Goal: Transaction & Acquisition: Purchase product/service

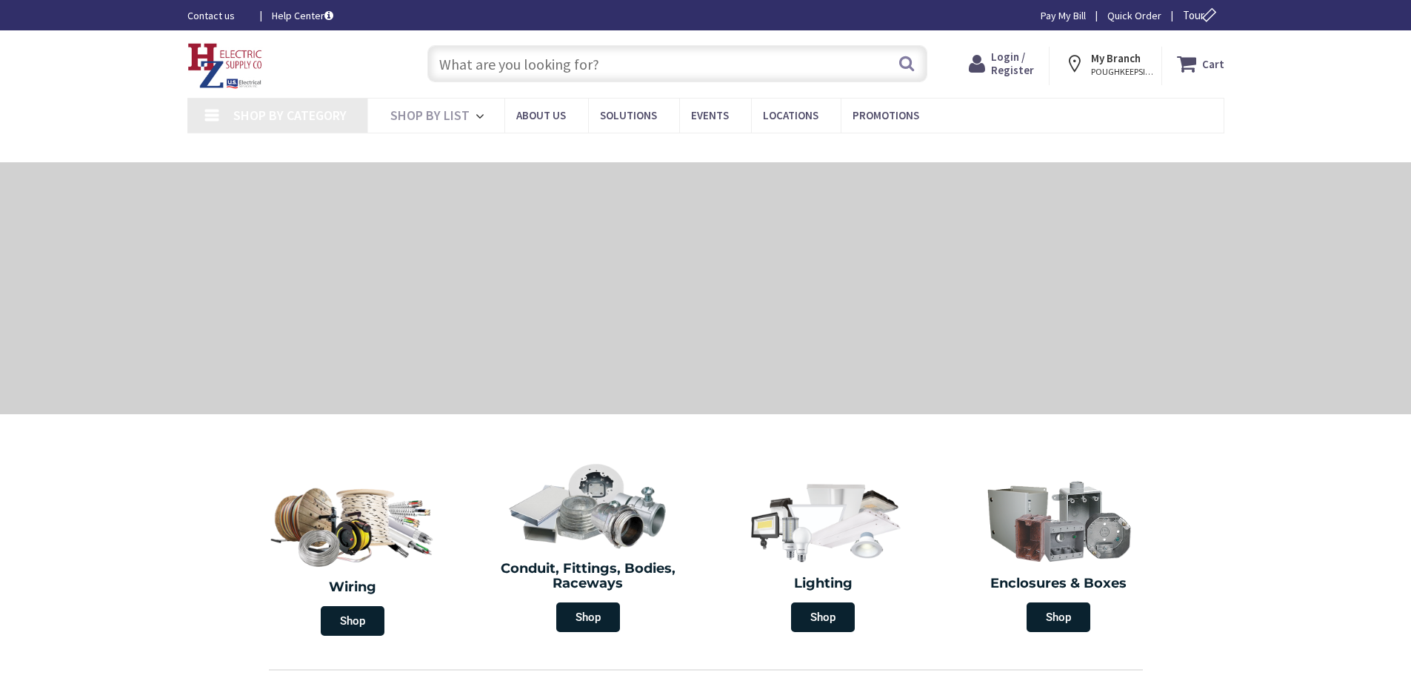
type input "[PERSON_NAME][GEOGRAPHIC_DATA], [GEOGRAPHIC_DATA]"
click at [514, 70] on input "text" at bounding box center [677, 63] width 500 height 37
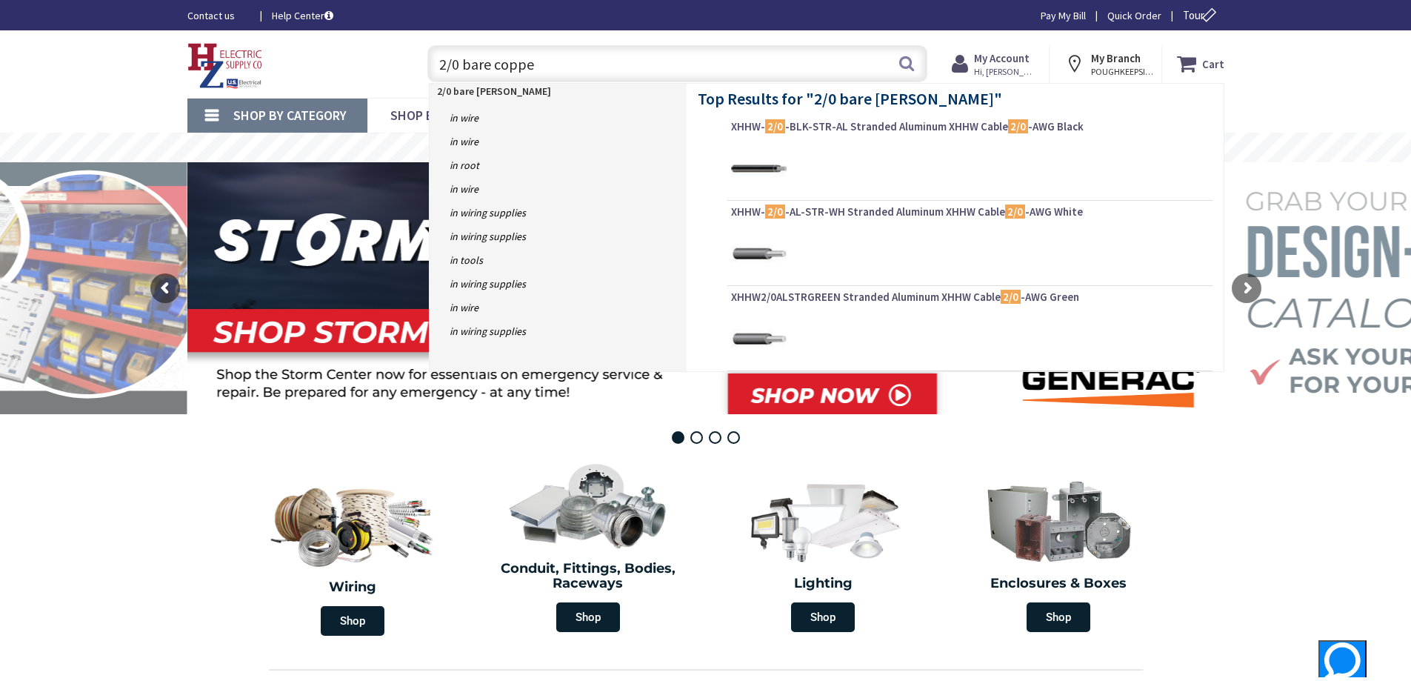
type input "2/0 bare copper"
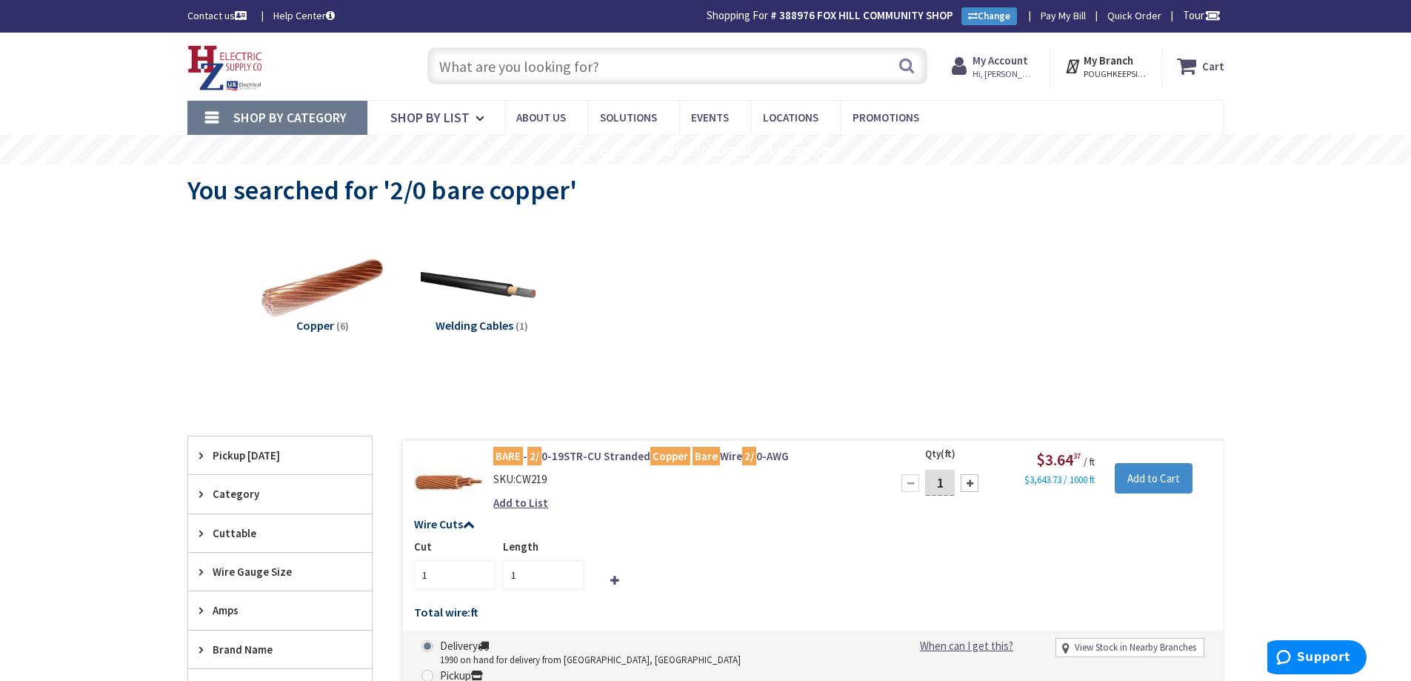
click at [621, 78] on input "text" at bounding box center [677, 65] width 500 height 37
paste input "Burndy KA36U2N"
type input "Burndy KA36U2N"
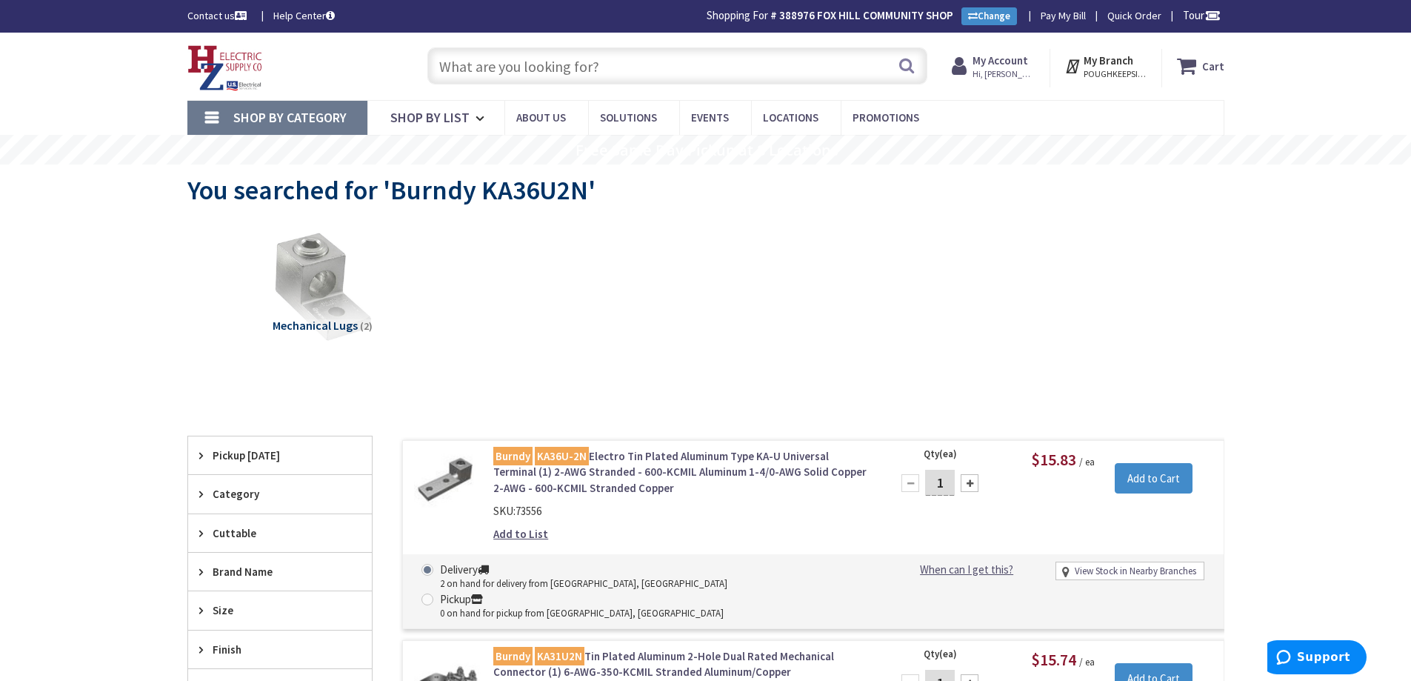
click at [527, 65] on input "text" at bounding box center [677, 65] width 500 height 37
paste input "YGHC29C26 Burndy"
type input "YGHC29C26 Burndy"
click at [908, 66] on button "Search" at bounding box center [906, 65] width 19 height 33
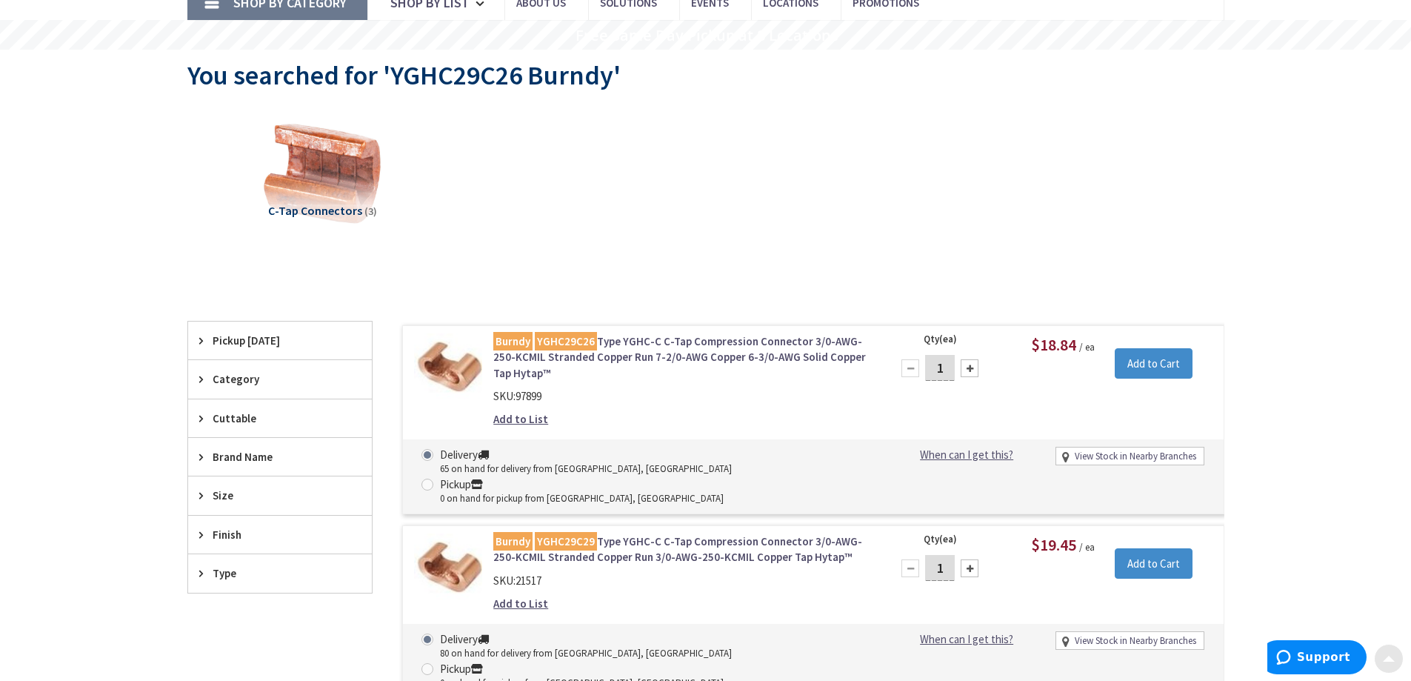
scroll to position [148, 0]
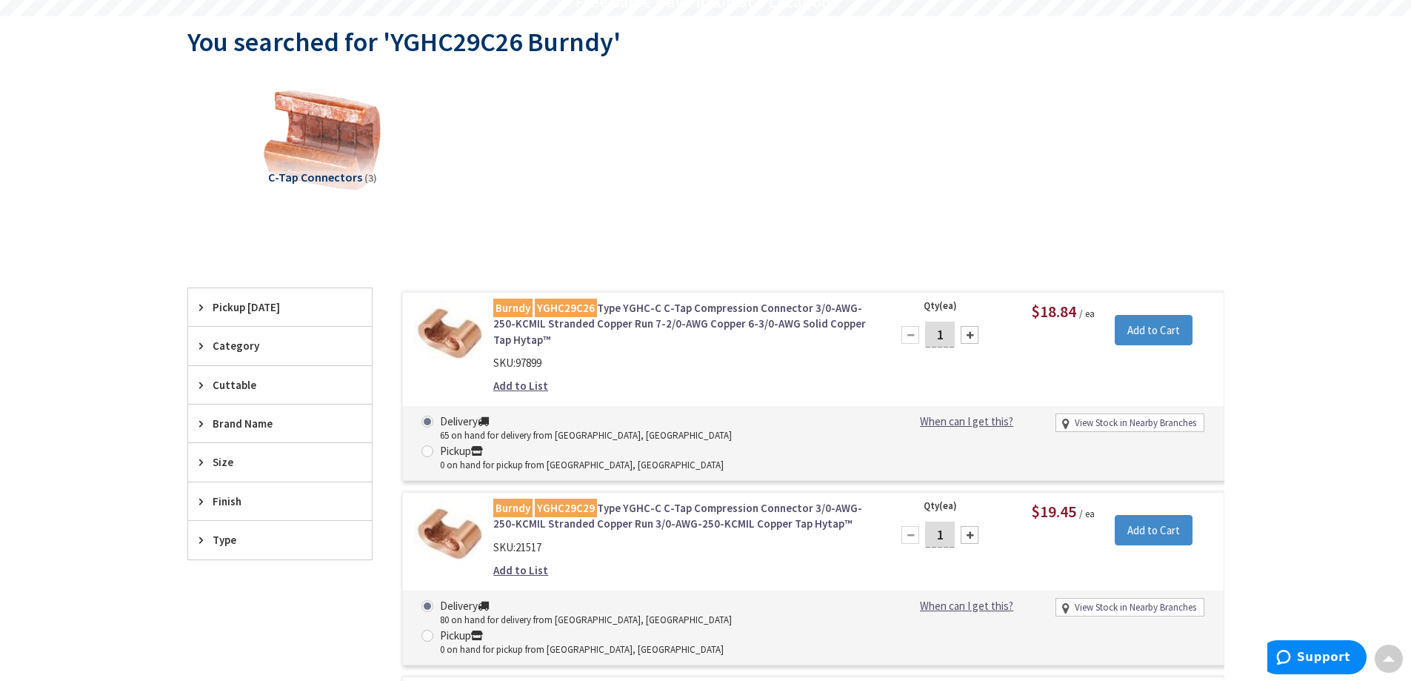
click at [664, 236] on div "View Subcategories C-Tap Connectors (3) Clear all No Products Found We found a …" at bounding box center [705, 466] width 1037 height 789
click at [599, 304] on link "Burndy YGHC29C26 Type YGHC-C C-Tap Compression Connector 3/0-AWG-250-KCMIL Stra…" at bounding box center [681, 323] width 377 height 47
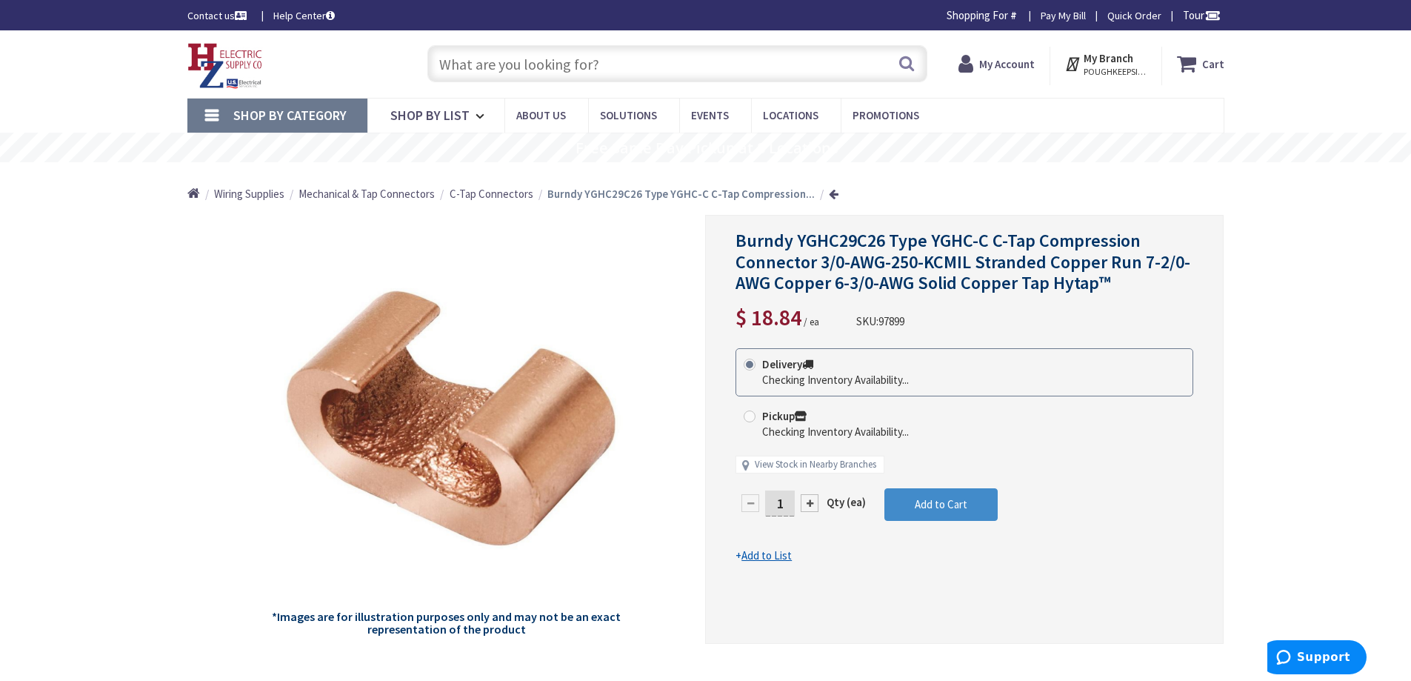
click at [490, 195] on span "C-Tap Connectors" at bounding box center [492, 194] width 84 height 14
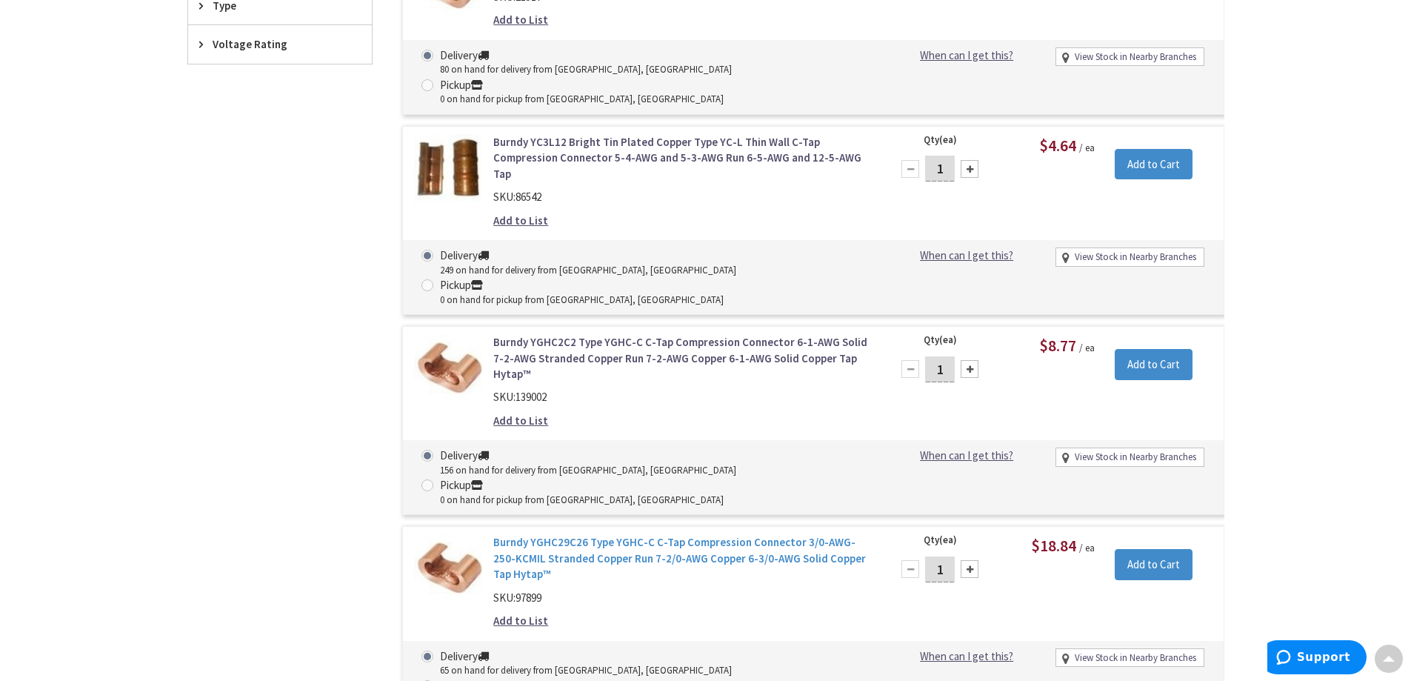
scroll to position [817, 0]
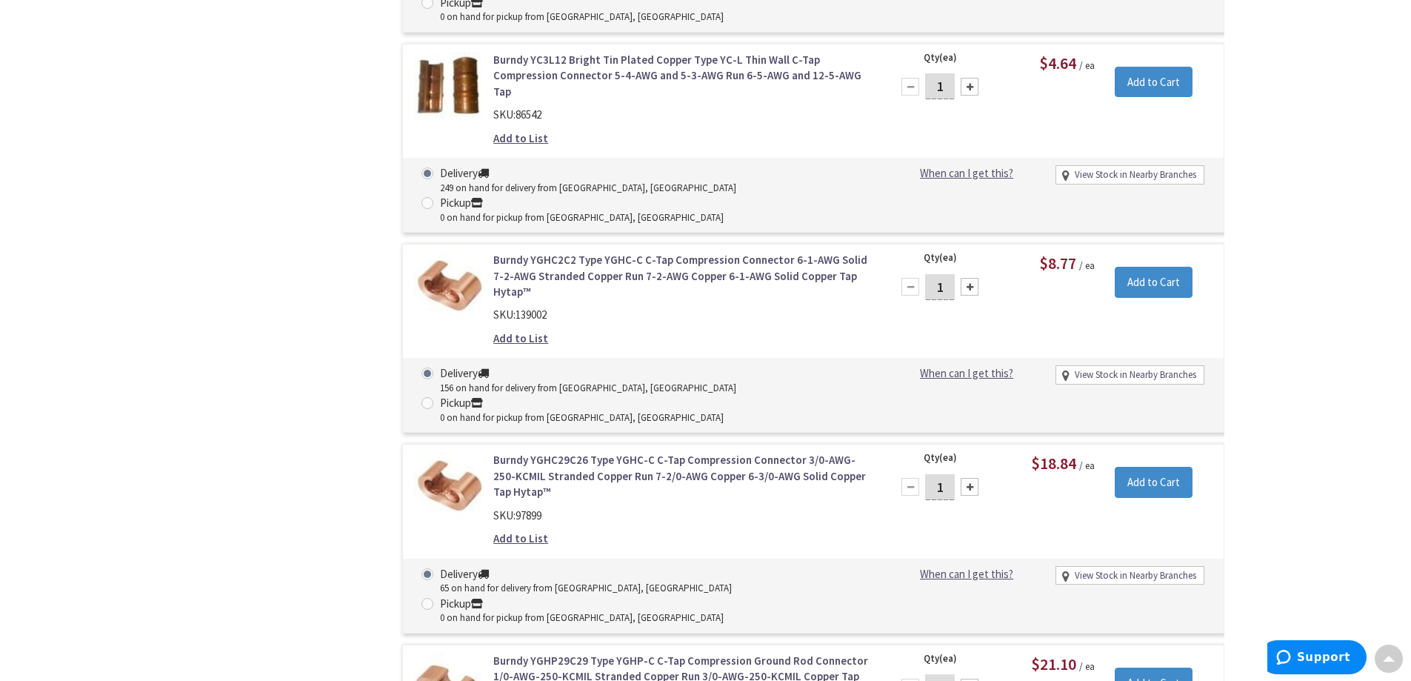
click at [679, 452] on link "Burndy YGHC29C26 Type YGHC-C C-Tap Compression Connector 3/0-AWG-250-KCMIL Stra…" at bounding box center [681, 475] width 377 height 47
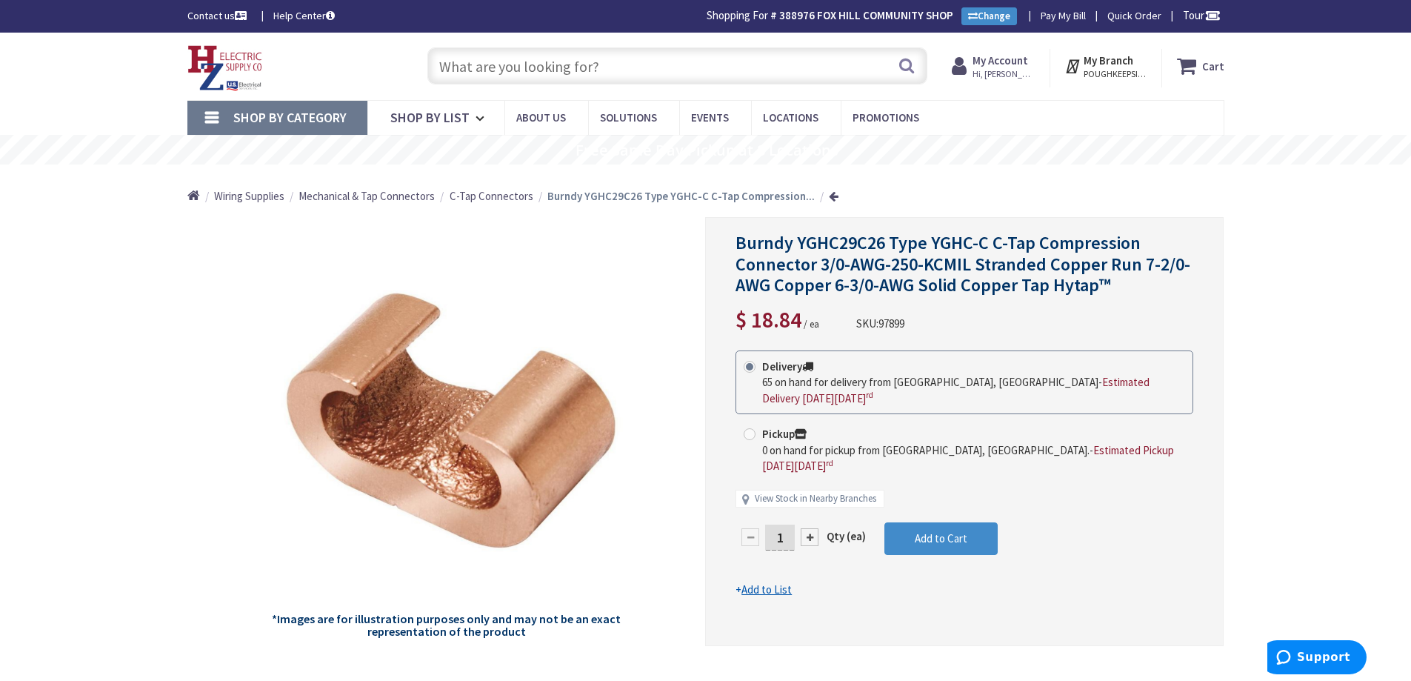
click at [643, 70] on input "text" at bounding box center [677, 65] width 500 height 37
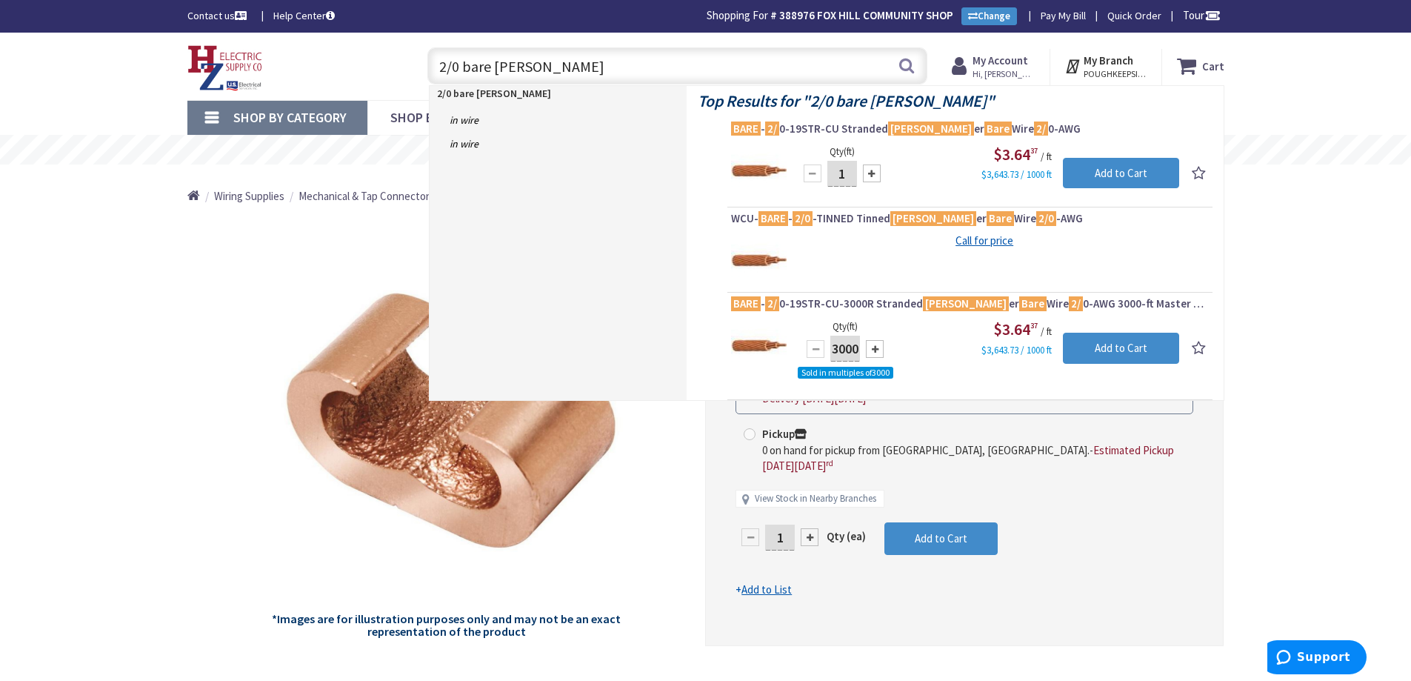
click at [582, 70] on input "2/0 bare copp" at bounding box center [677, 65] width 500 height 37
drag, startPoint x: 585, startPoint y: 67, endPoint x: 259, endPoint y: 72, distance: 326.0
click at [262, 72] on div "Toggle Nav 2/0 bare copp 2/0 bare copp Search Cart My Cart Close" at bounding box center [705, 66] width 1059 height 50
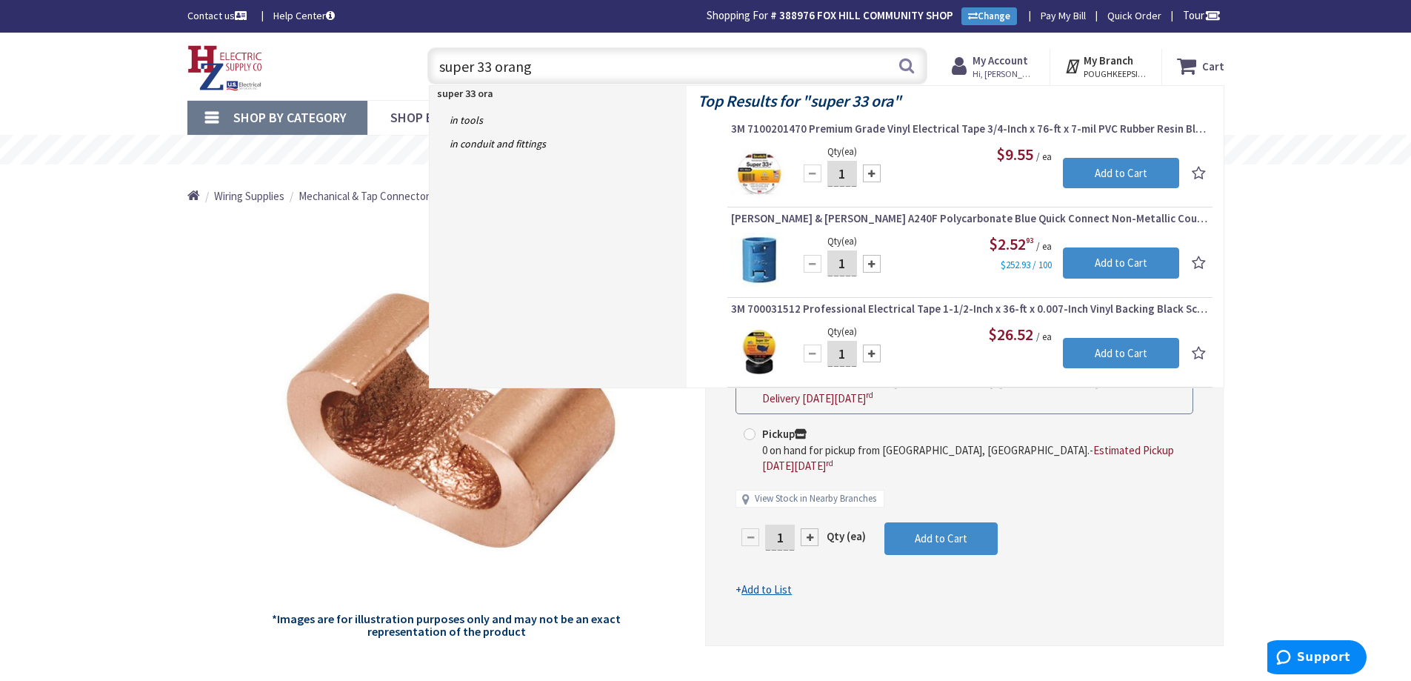
type input "super 33 orange"
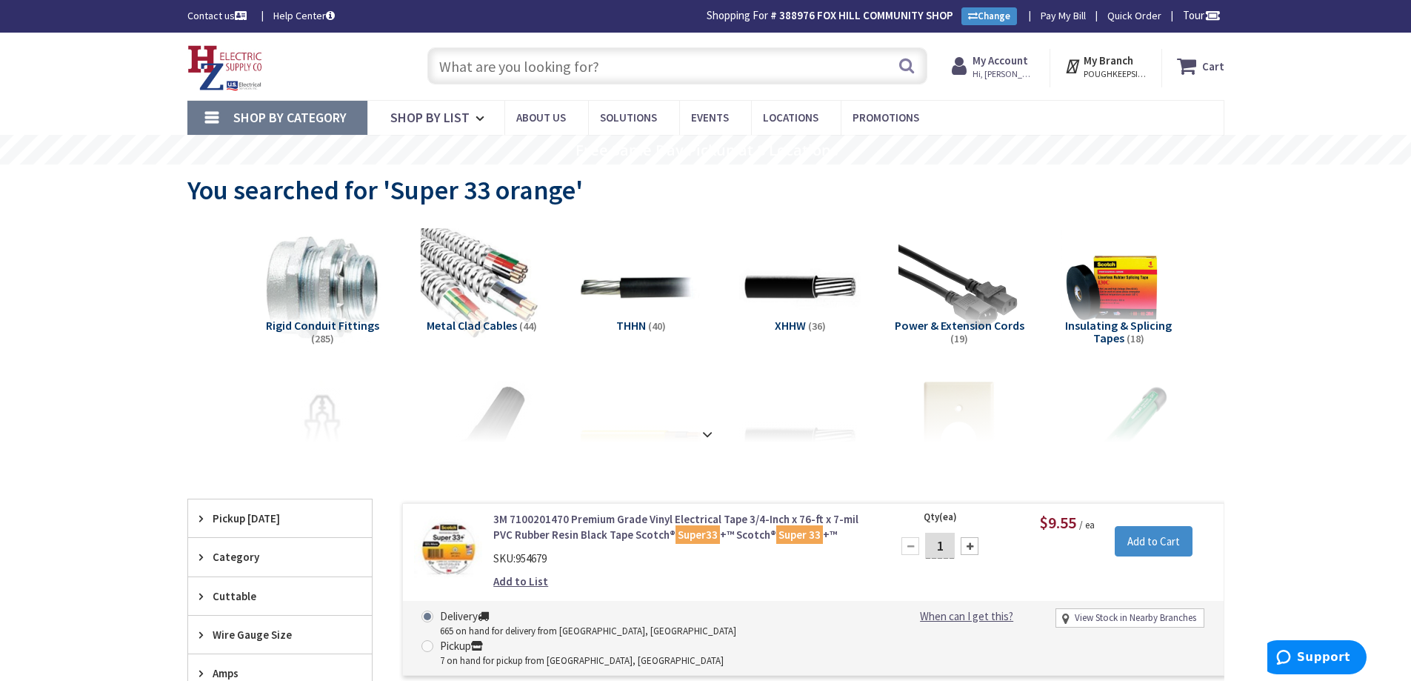
click at [585, 70] on input "text" at bounding box center [677, 65] width 500 height 37
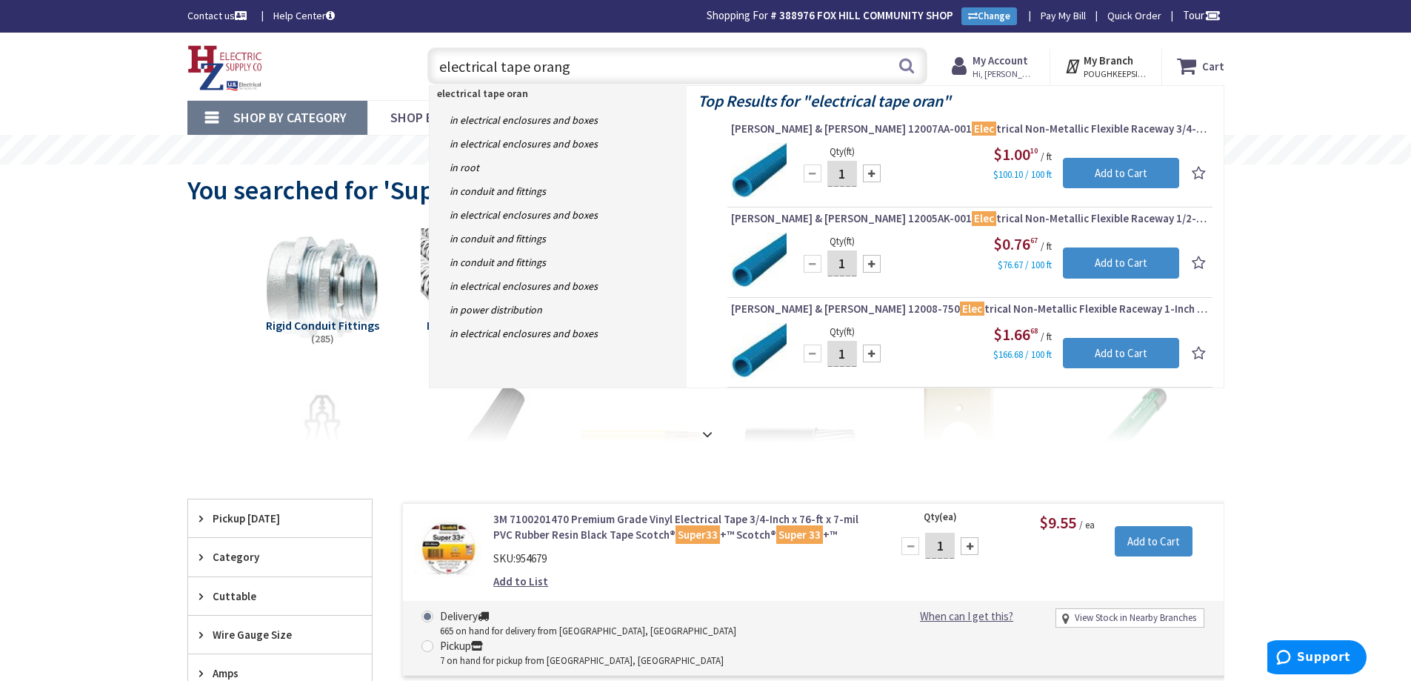
type input "electrical tape orange"
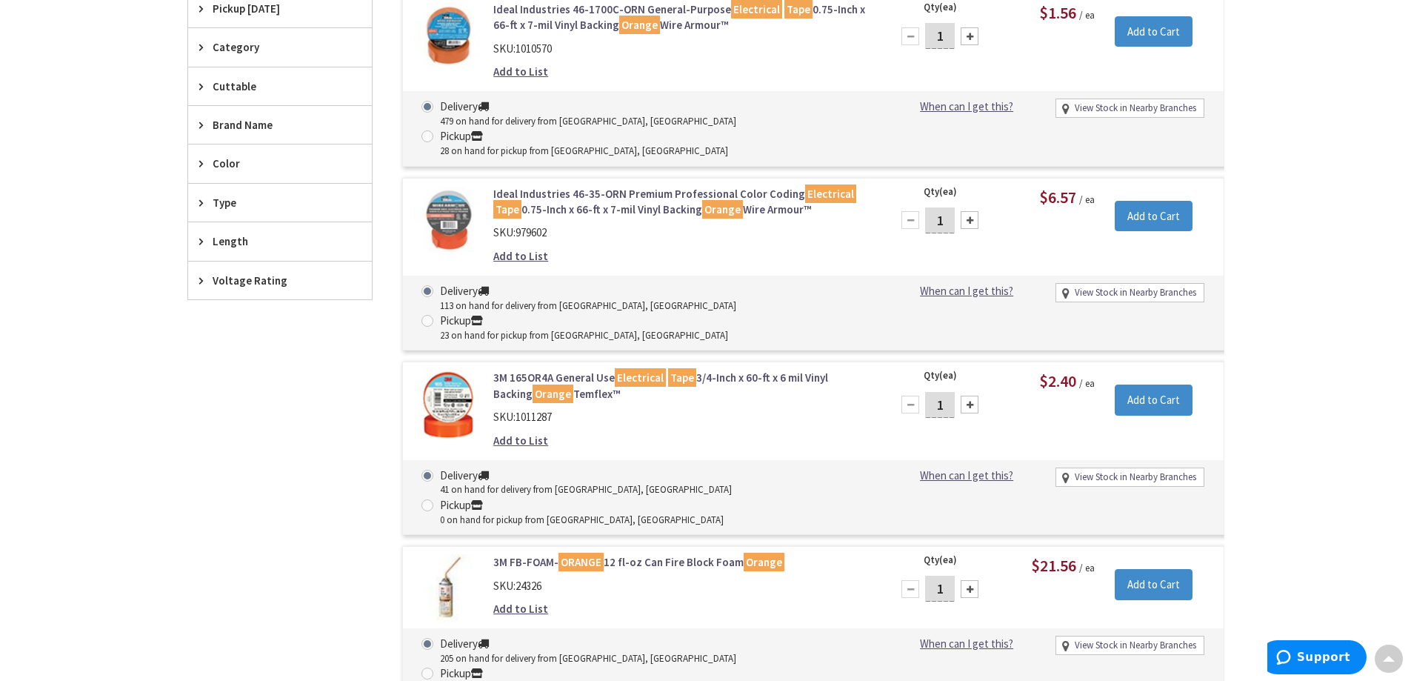
click at [208, 124] on icon at bounding box center [204, 124] width 11 height 11
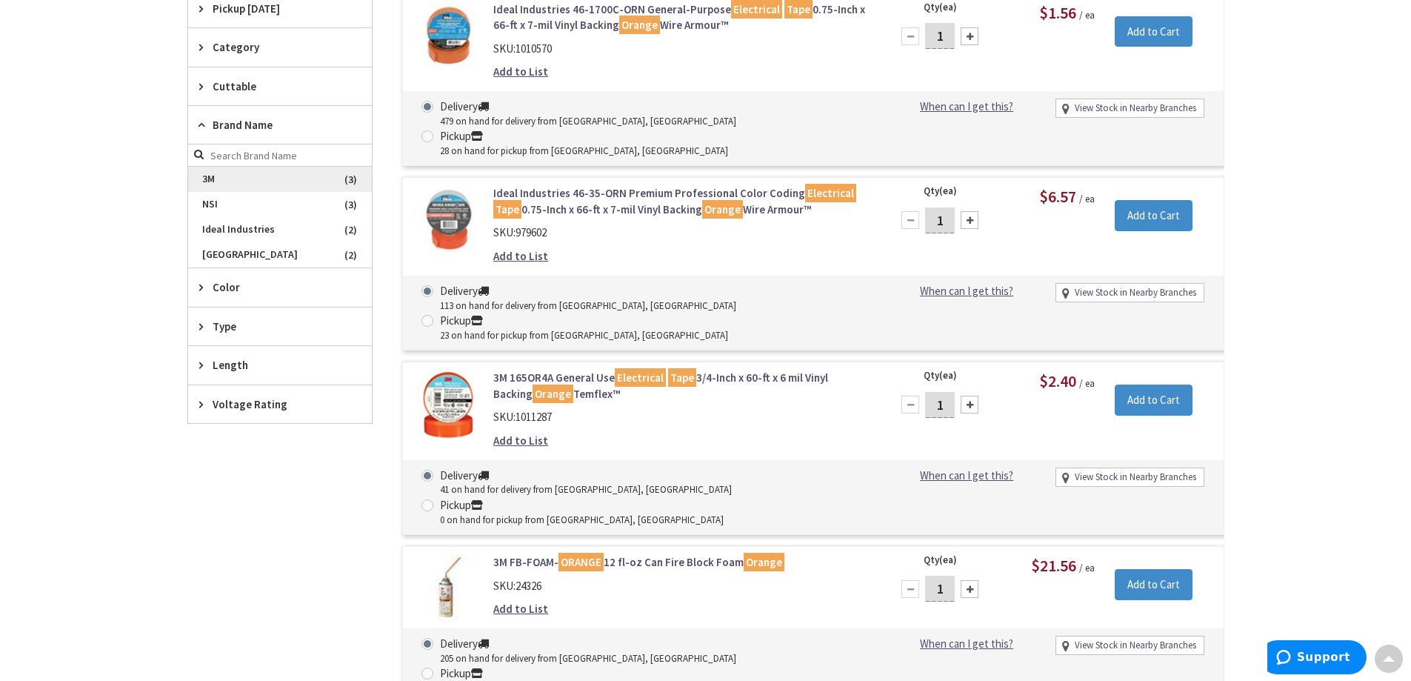
click at [204, 176] on span "3M" at bounding box center [280, 179] width 184 height 25
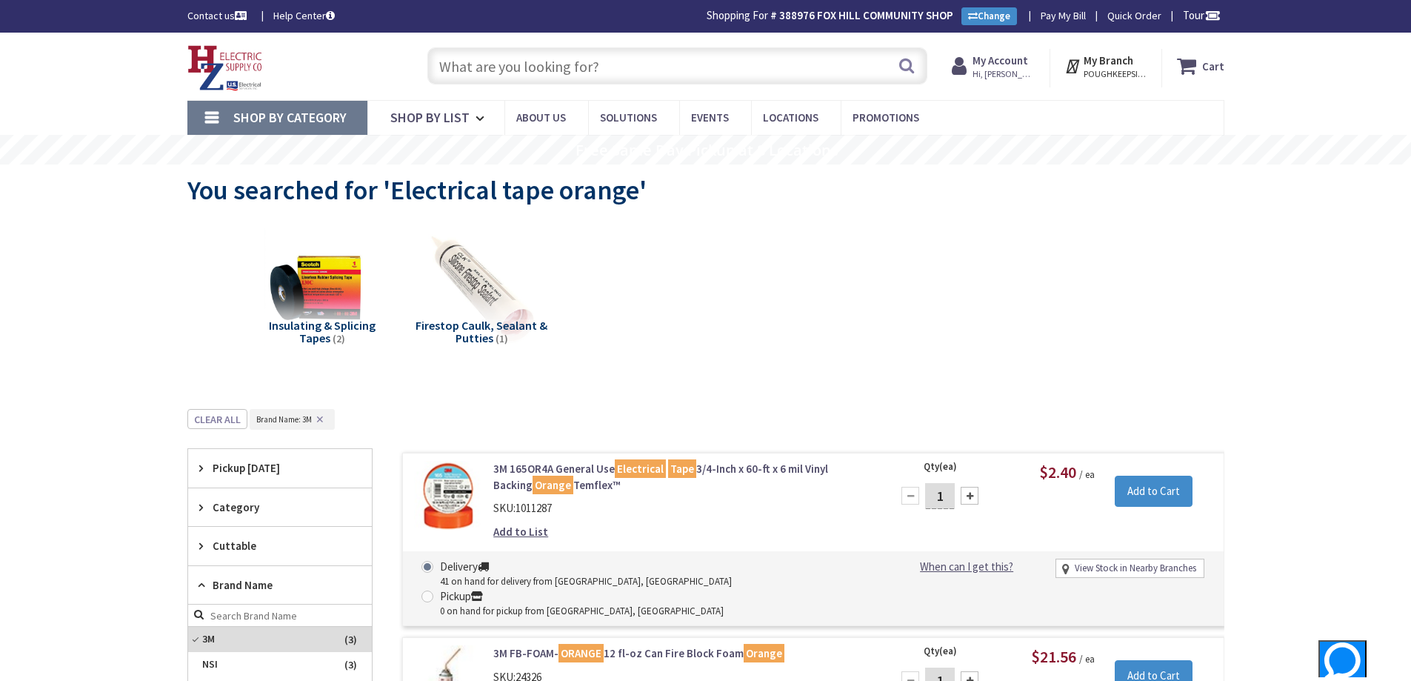
click at [548, 64] on input "text" at bounding box center [677, 65] width 500 height 37
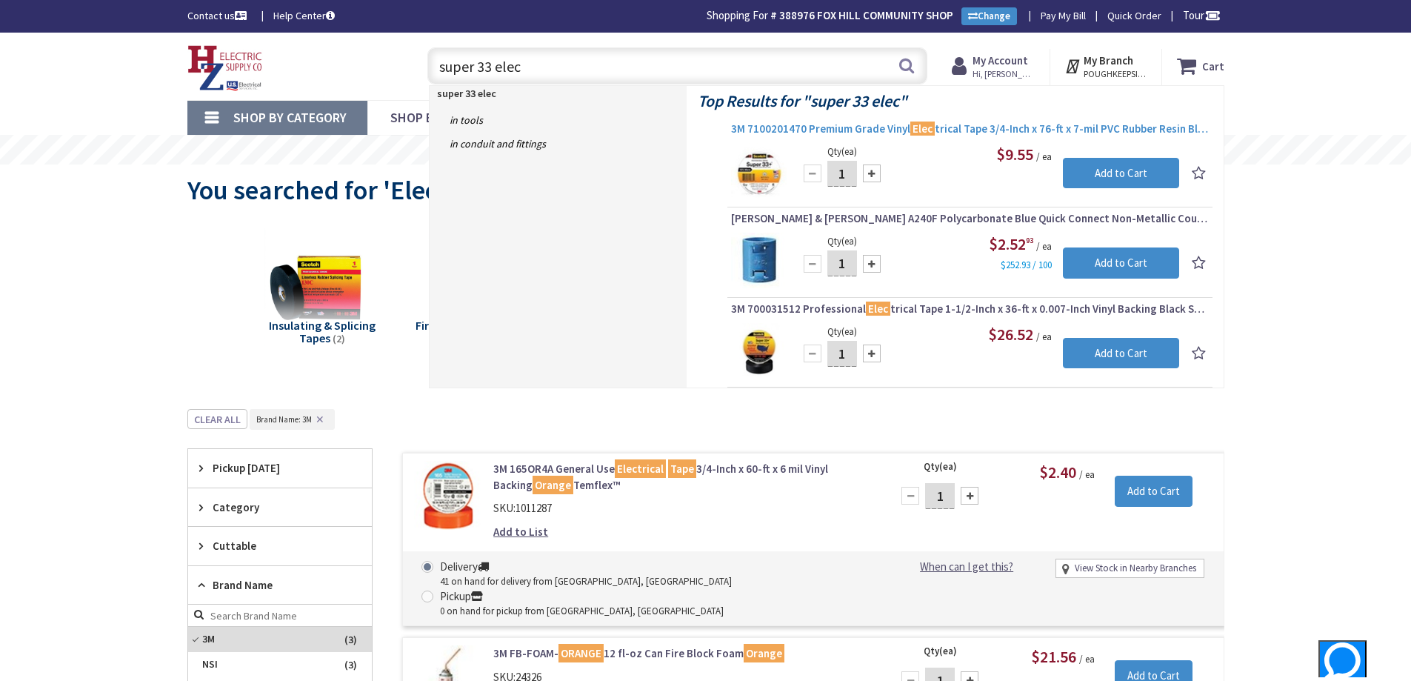
type input "super 33 elec"
click at [1031, 127] on span "3M 7100201470 Premium Grade Vinyl Elec trical Tape 3/4-Inch x 76-ft x 7-mil PVC…" at bounding box center [970, 129] width 478 height 15
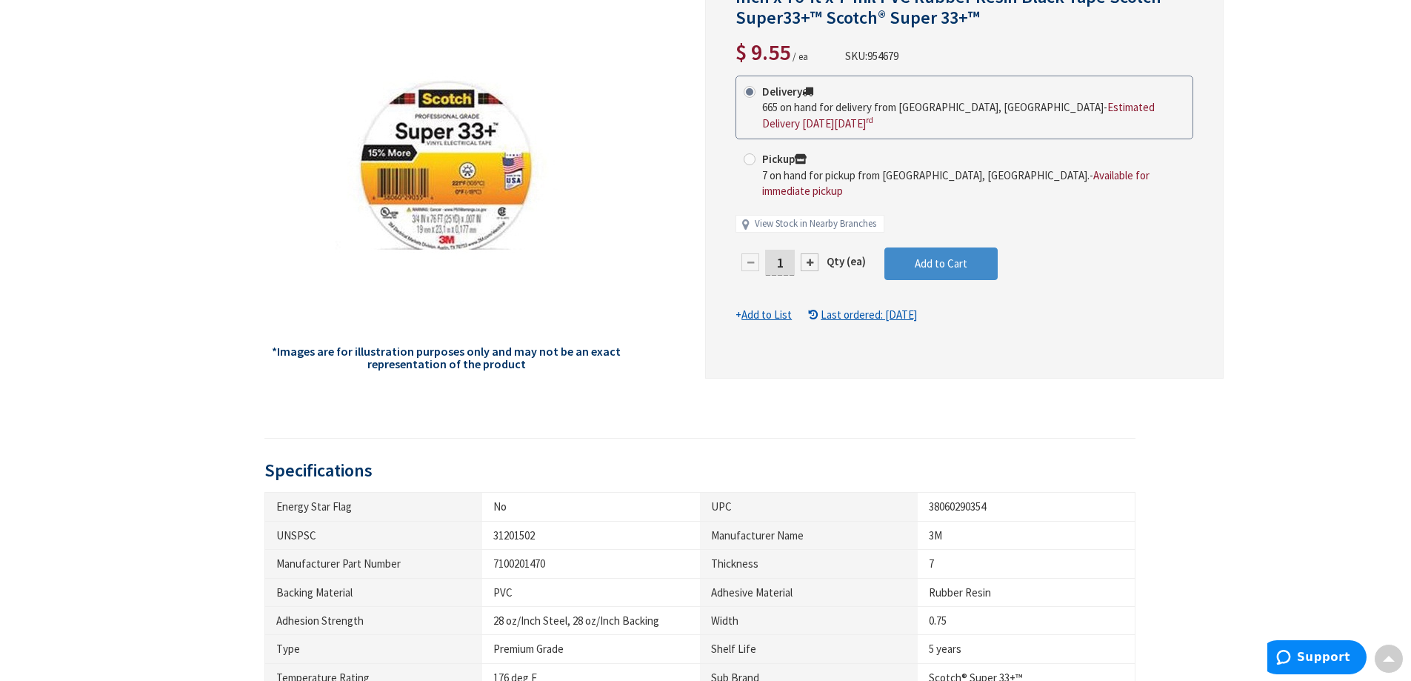
scroll to position [74, 0]
